Goal: Navigation & Orientation: Find specific page/section

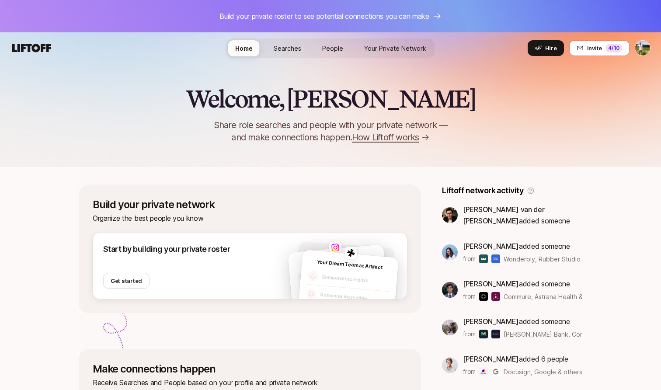
click at [303, 49] on link "Searches" at bounding box center [288, 48] width 42 height 16
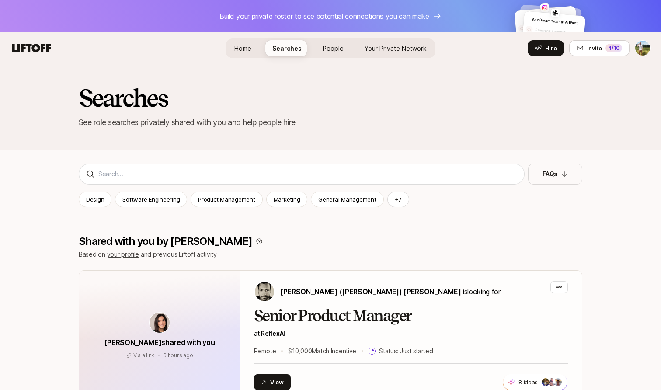
click at [330, 40] on link "People" at bounding box center [333, 48] width 35 height 16
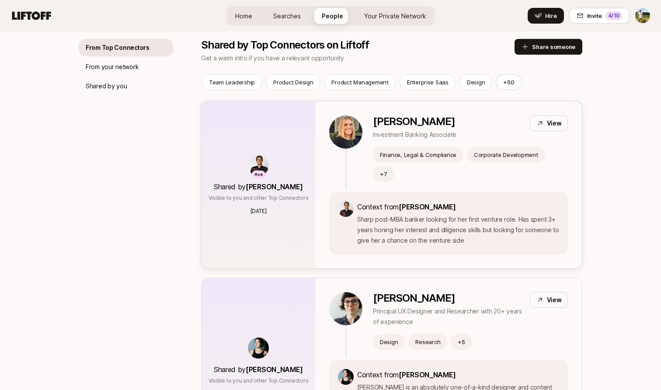
scroll to position [147, 0]
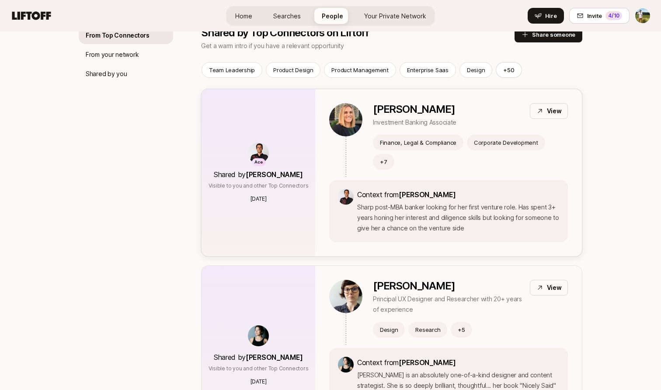
click at [365, 189] on p "Context from Fawzi Itani" at bounding box center [458, 194] width 202 height 11
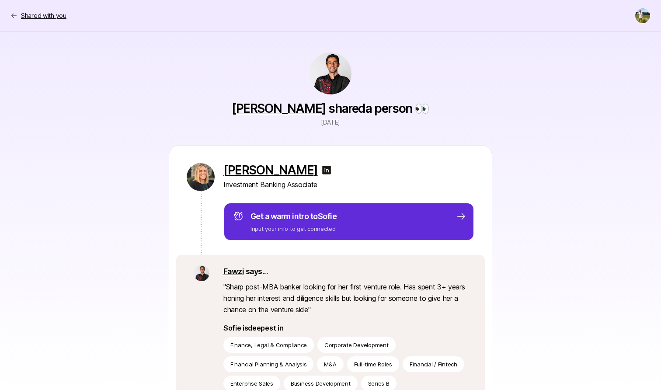
click at [30, 16] on p "Shared with you" at bounding box center [43, 15] width 45 height 10
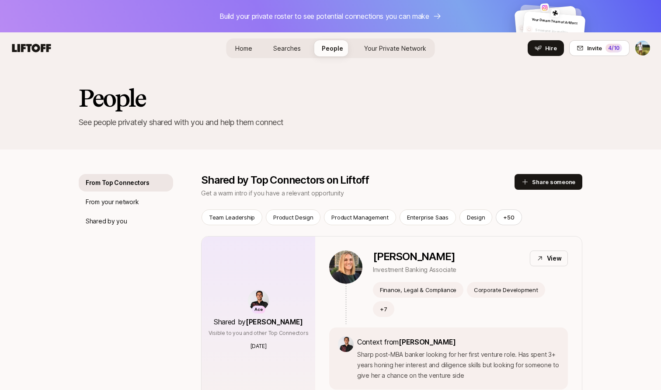
scroll to position [0, 0]
click at [388, 47] on span "Your Private Network" at bounding box center [395, 48] width 62 height 9
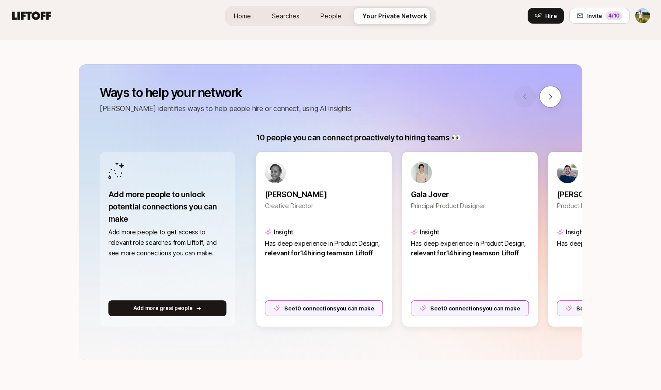
scroll to position [128, 0]
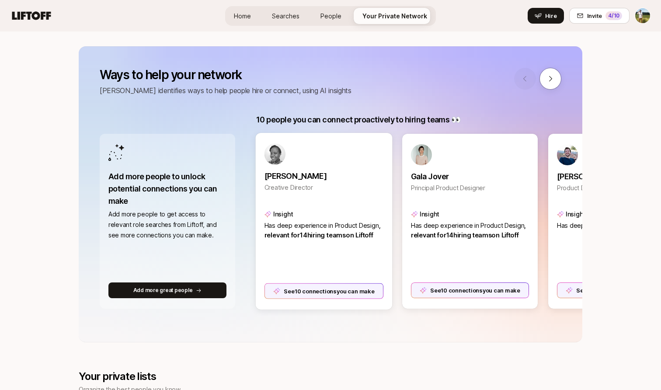
click at [310, 240] on div "Njoki Gitahi Creative Director Insight Has deep experience in Product Design , …" at bounding box center [323, 221] width 137 height 177
click at [306, 288] on div "See 10 connections you can make" at bounding box center [324, 291] width 119 height 16
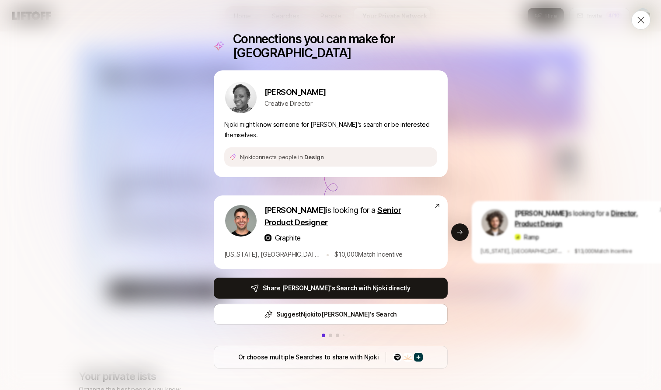
click at [41, 27] on div "Connections you can make for Njoki Njoki Gitahi Creative Director Njoki might k…" at bounding box center [330, 195] width 661 height 390
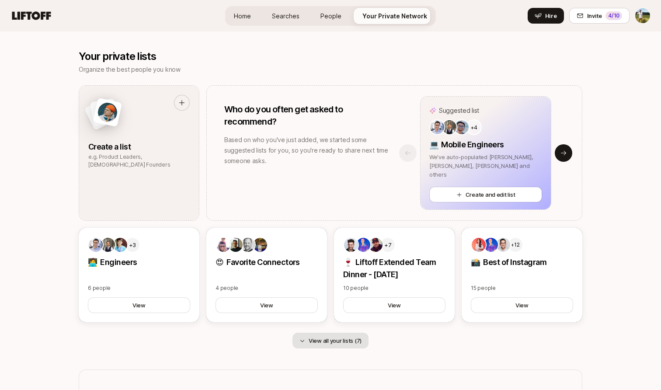
scroll to position [223, 0]
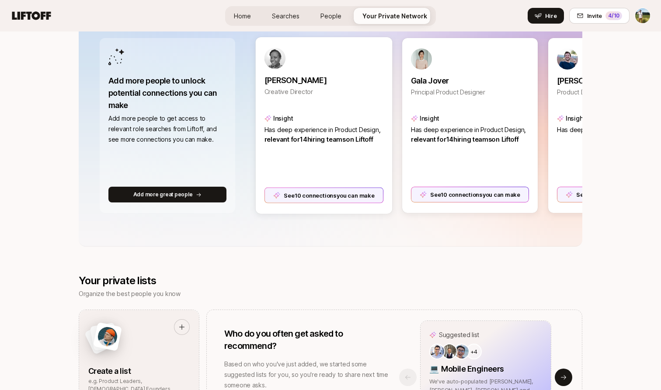
click at [314, 160] on div "Njoki Gitahi Creative Director Insight Has deep experience in Product Design , …" at bounding box center [323, 125] width 137 height 177
click at [328, 205] on div "Njoki Gitahi Creative Director Insight Has deep experience in Product Design , …" at bounding box center [323, 125] width 137 height 177
click at [330, 196] on div "See 10 connections you can make" at bounding box center [324, 195] width 119 height 16
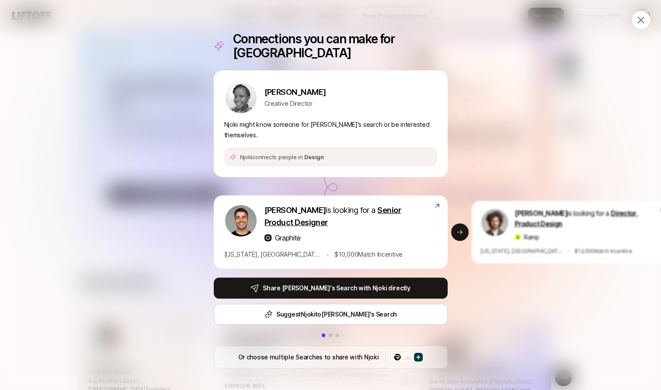
click at [637, 19] on icon at bounding box center [641, 20] width 10 height 10
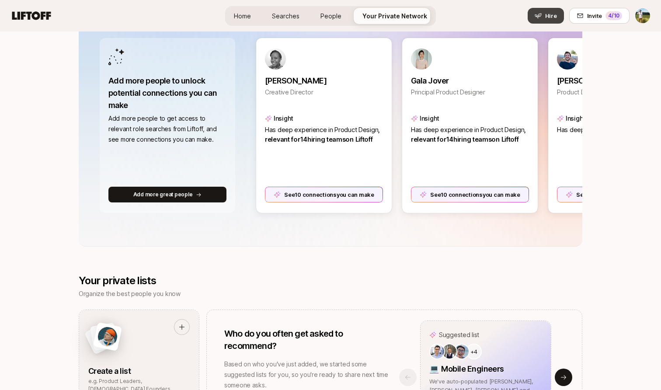
click at [551, 20] on span "Hire" at bounding box center [551, 15] width 12 height 9
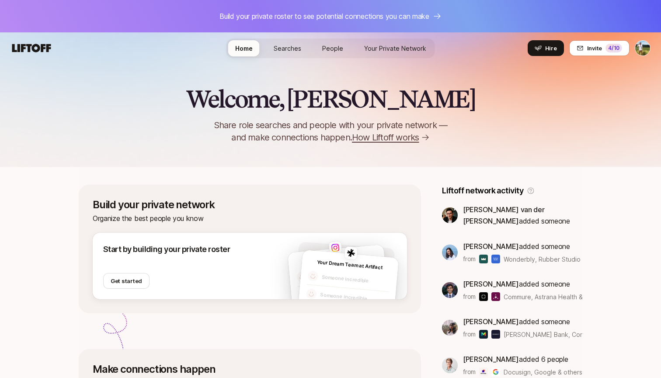
click at [297, 39] on div "Home Searches People Your Private Network Hire" at bounding box center [330, 48] width 209 height 20
click at [294, 49] on span "Searches" at bounding box center [288, 48] width 28 height 9
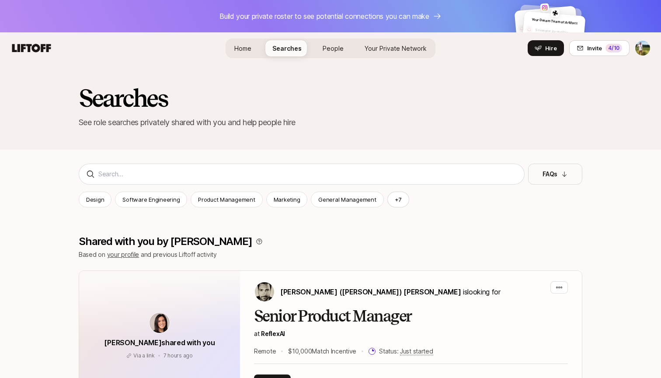
click at [330, 47] on span "People" at bounding box center [333, 48] width 21 height 9
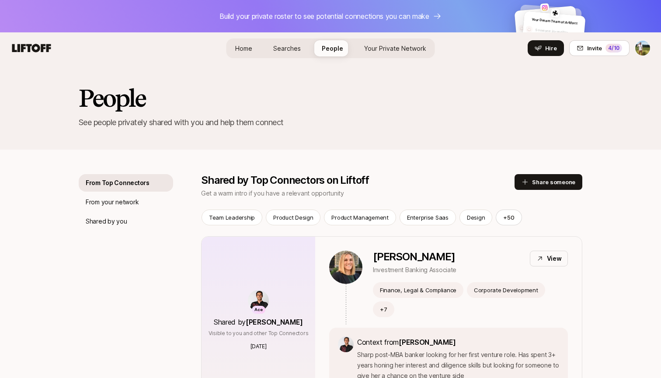
click at [385, 50] on span "Your Private Network" at bounding box center [395, 48] width 62 height 9
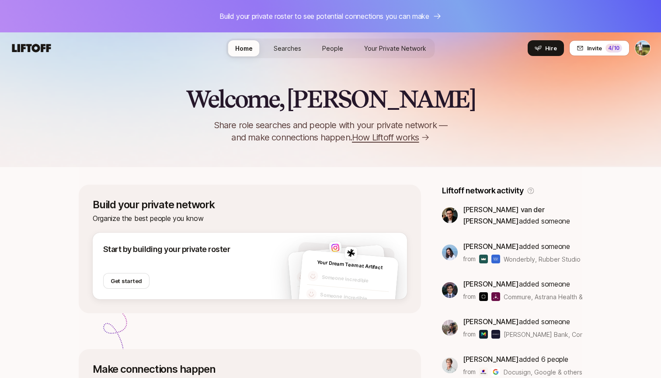
click at [339, 52] on span "People" at bounding box center [332, 48] width 21 height 9
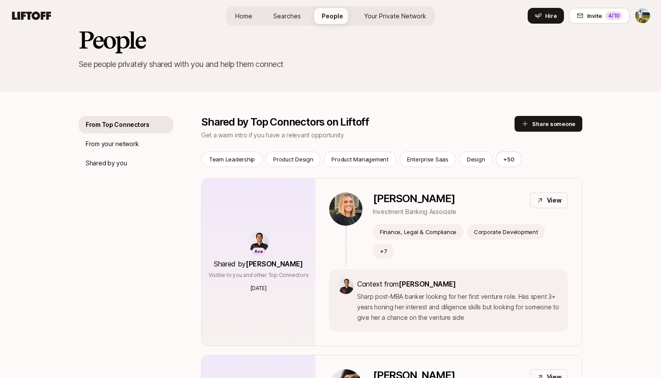
scroll to position [102, 0]
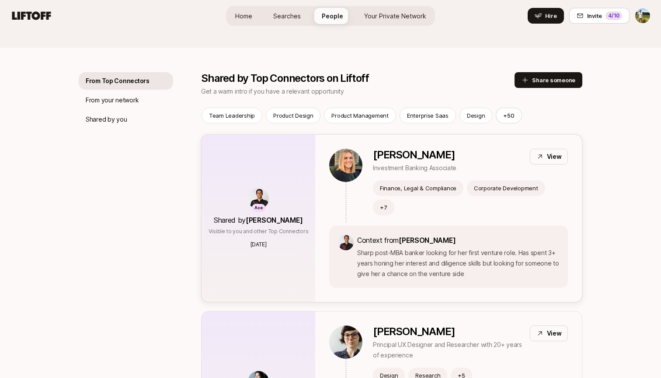
click at [377, 181] on div "Finance, Legal & Compliance" at bounding box center [418, 188] width 91 height 16
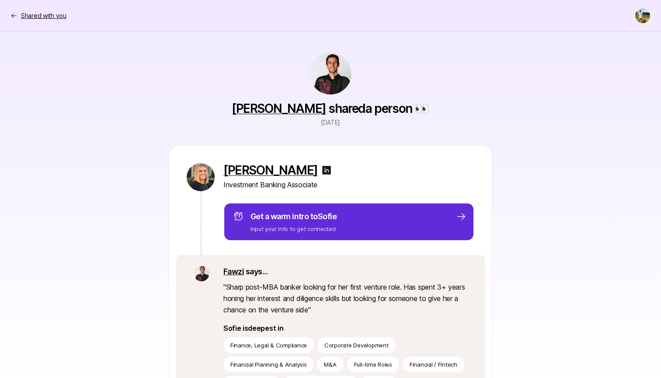
click at [44, 15] on p "Shared with you" at bounding box center [43, 15] width 45 height 10
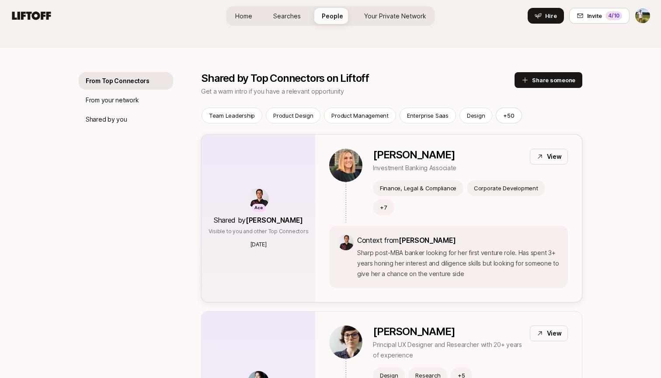
click at [361, 247] on p "Sharp post-MBA banker looking for her first venture role. Has spent 3+ years ho…" at bounding box center [458, 262] width 202 height 31
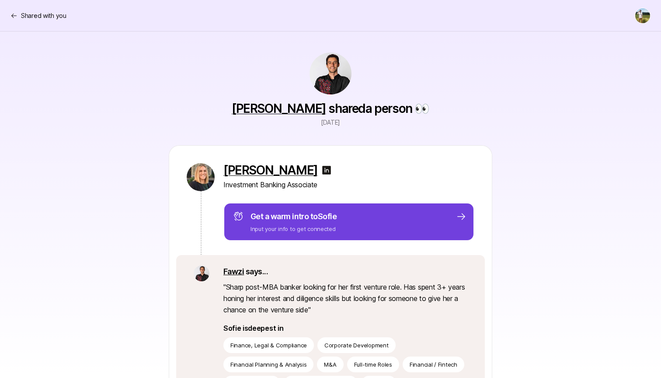
click at [293, 219] on p "Get a warm intro to Sofie" at bounding box center [294, 216] width 86 height 12
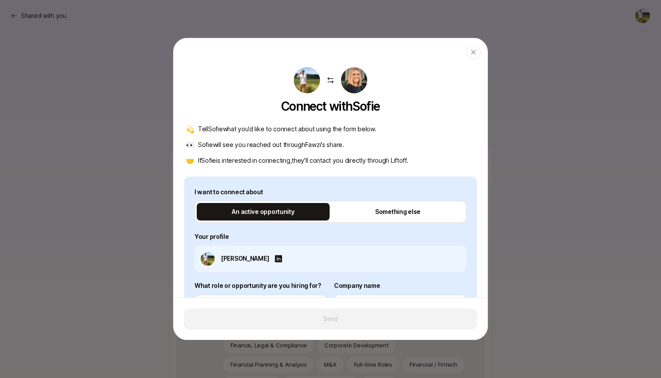
type textarea "x"
click at [94, 69] on div at bounding box center [330, 189] width 661 height 378
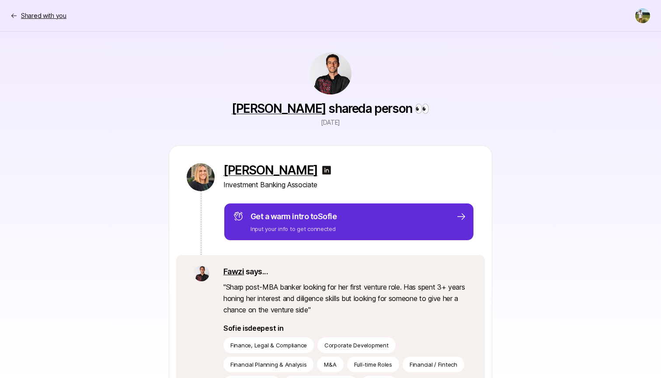
click at [39, 12] on p "Shared with you" at bounding box center [43, 15] width 45 height 10
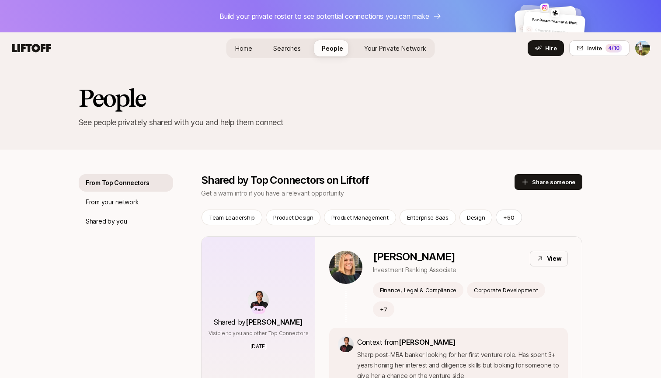
click at [279, 46] on span "Searches" at bounding box center [287, 48] width 28 height 9
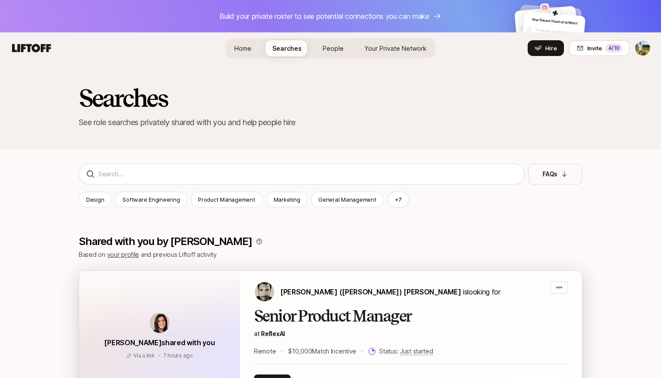
click at [291, 307] on div "Jonathan (Jasper) Sherman-Presser is looking for Senior Product Manager at Refl…" at bounding box center [411, 335] width 314 height 109
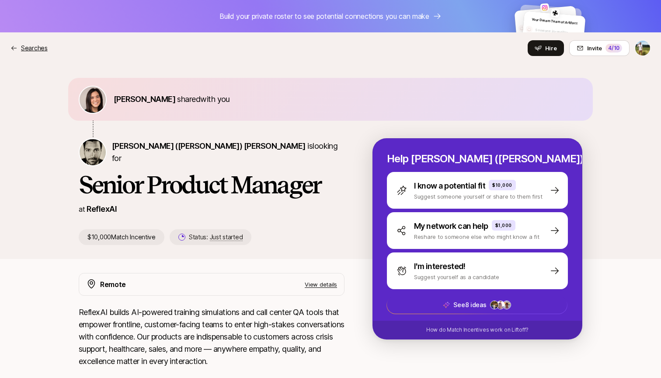
click at [35, 47] on p "Searches" at bounding box center [34, 48] width 27 height 10
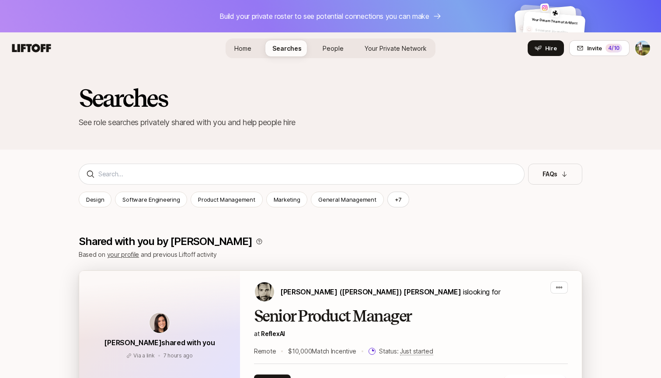
click at [332, 342] on div "Senior Product Manager at ReflexAI Remote $10,000 Match Incentive Status: Just …" at bounding box center [411, 331] width 314 height 49
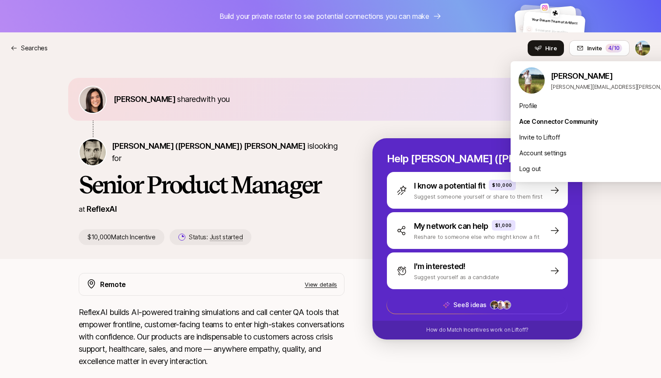
click at [640, 49] on html "Build your private roster to see potential connections you can make Your Dream …" at bounding box center [330, 189] width 661 height 378
click at [603, 108] on div "Profile" at bounding box center [619, 106] width 216 height 16
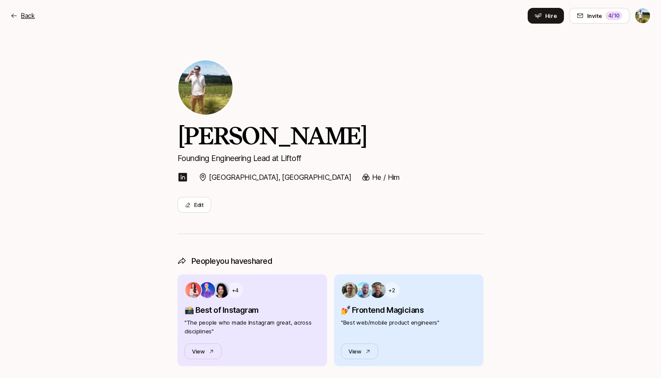
click at [20, 17] on div "Back" at bounding box center [22, 15] width 24 height 10
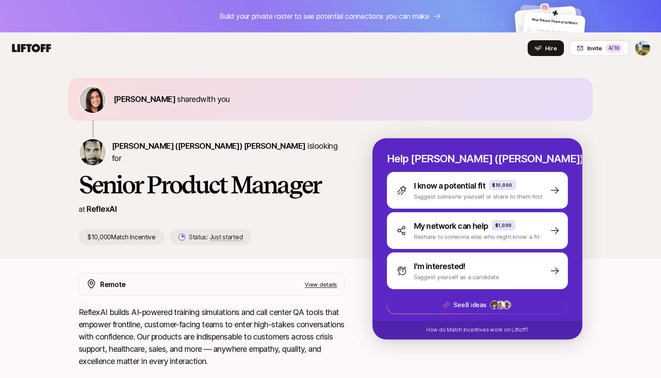
click at [27, 54] on div "Hire Invite 4 /10" at bounding box center [330, 48] width 640 height 16
click at [19, 41] on div "Hire Invite 4 /10" at bounding box center [330, 48] width 640 height 16
click at [20, 54] on icon at bounding box center [31, 48] width 42 height 12
